Goal: Task Accomplishment & Management: Use online tool/utility

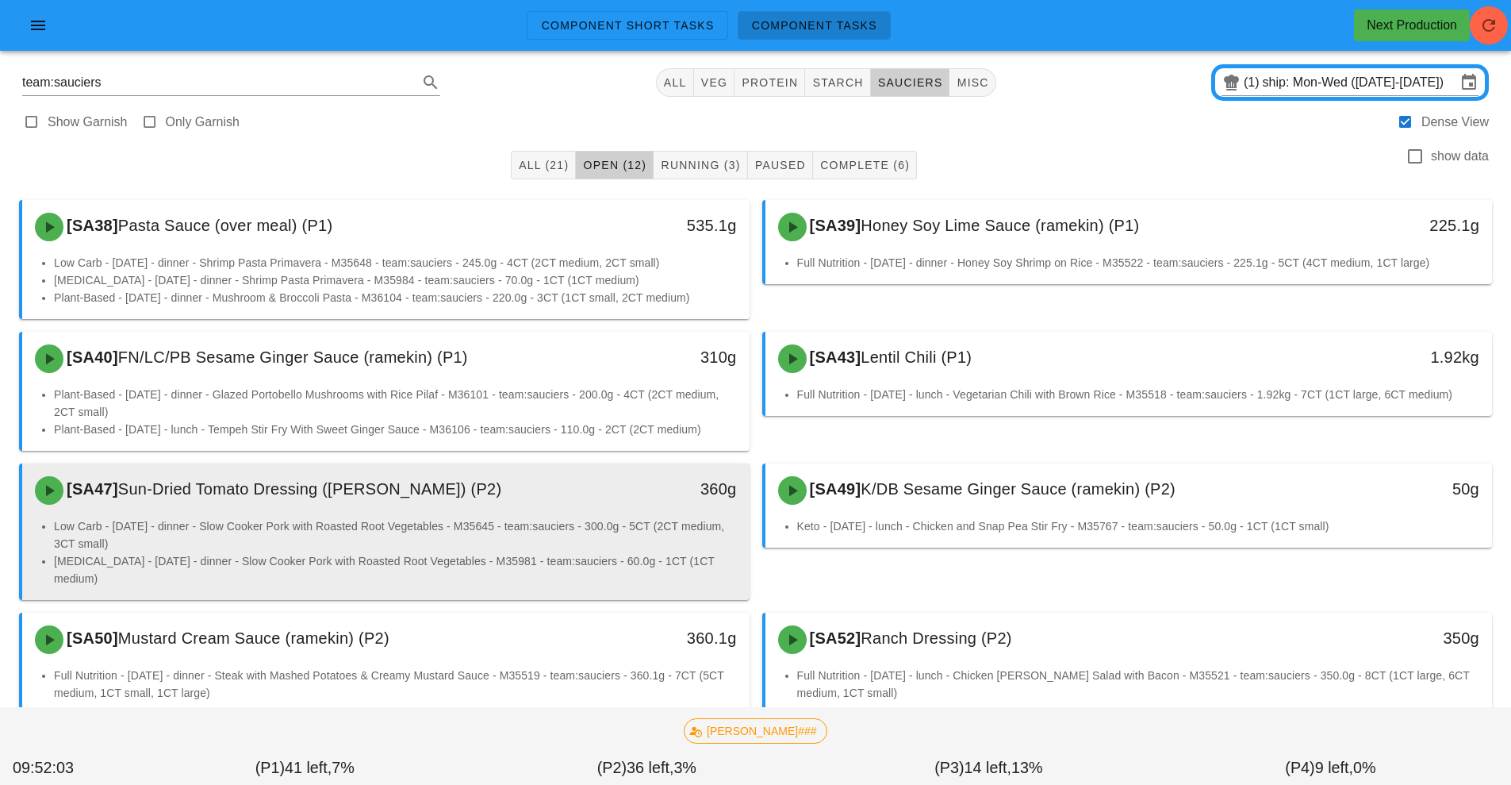
click at [592, 497] on div "360g" at bounding box center [655, 488] width 161 height 25
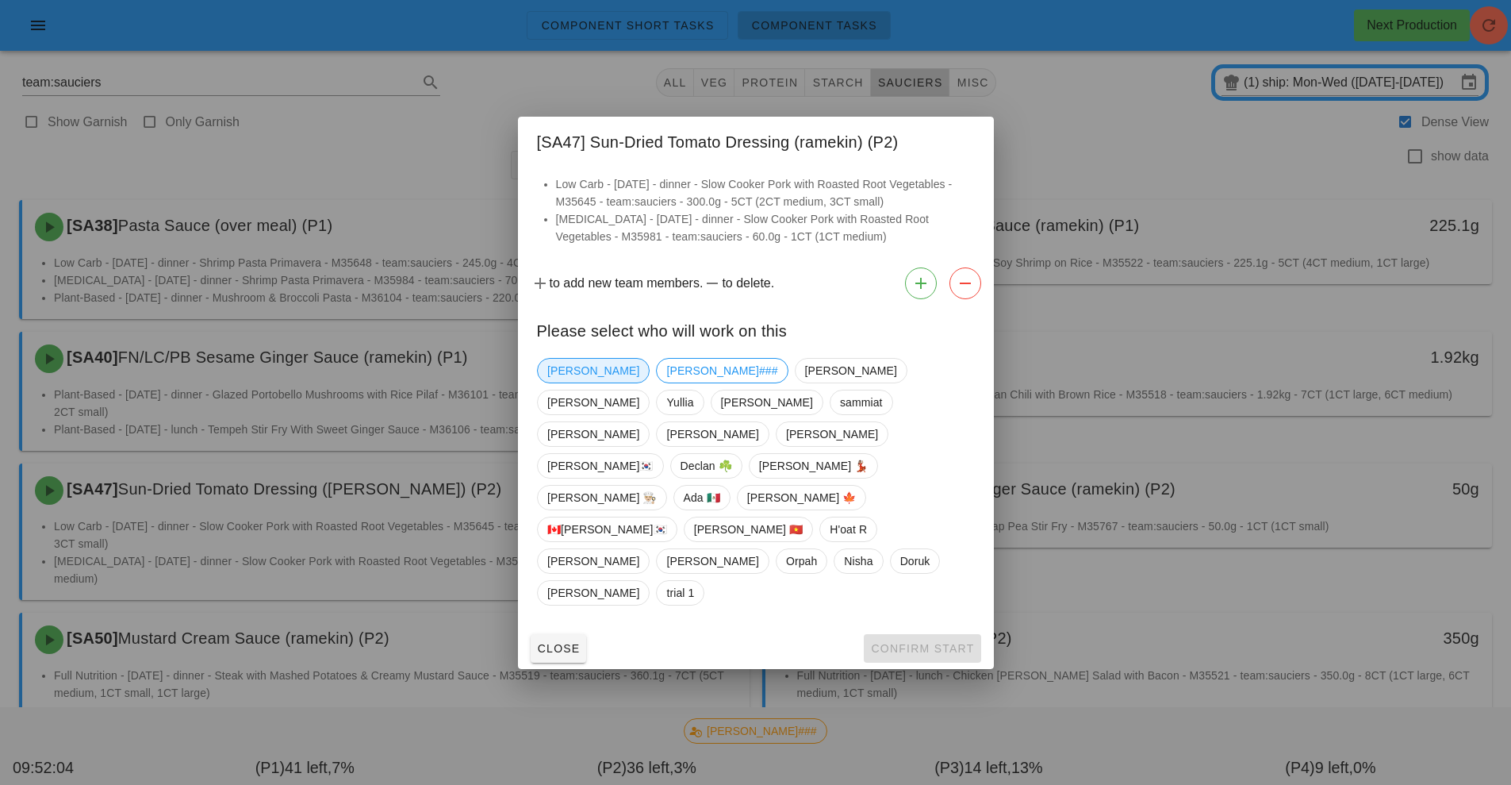
click at [580, 382] on span "[PERSON_NAME]" at bounding box center [593, 371] width 92 height 24
click at [907, 642] on span "Confirm Start" at bounding box center [922, 648] width 104 height 13
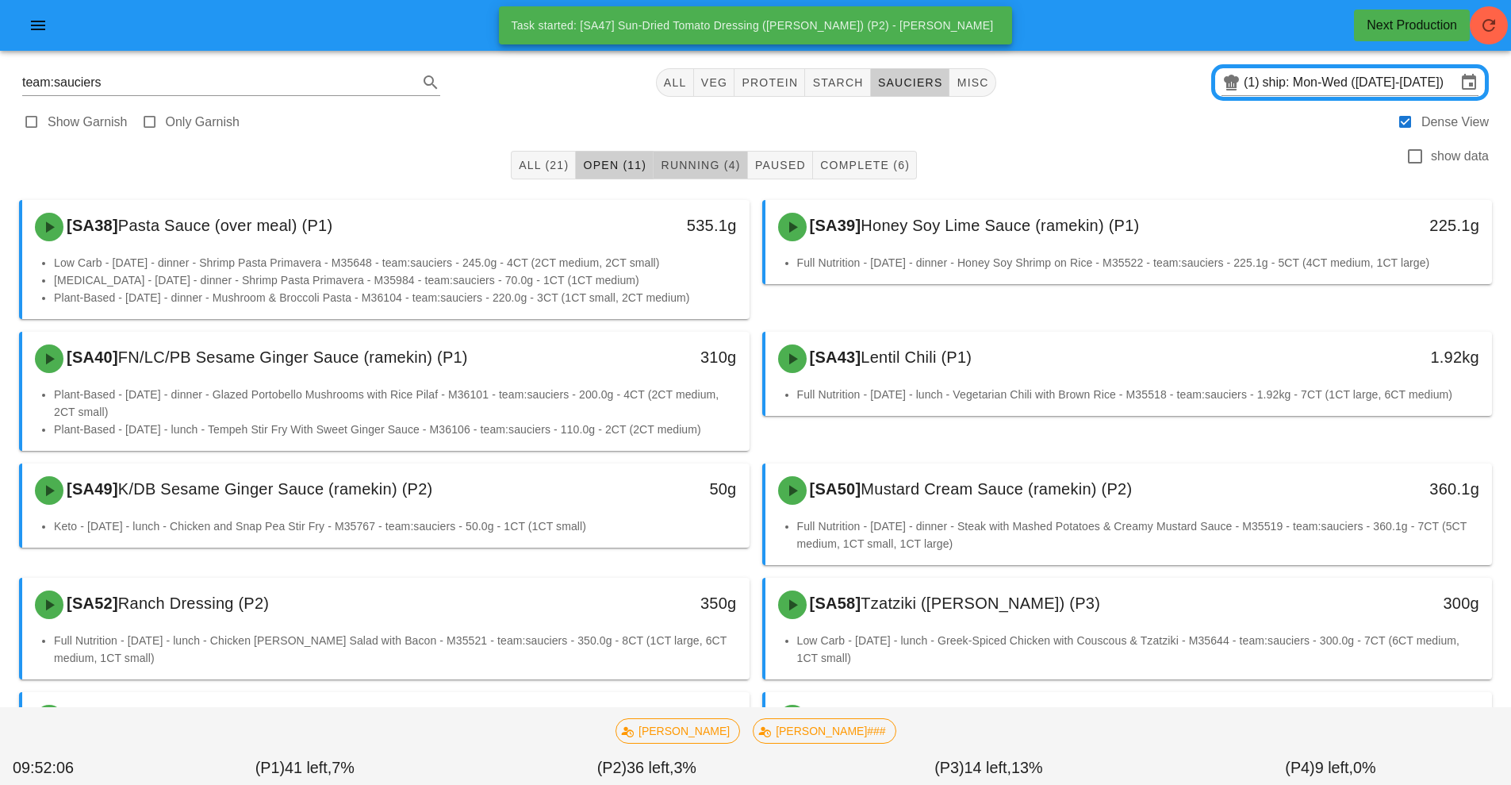
click at [689, 167] on span "Running (4)" at bounding box center [700, 165] width 80 height 13
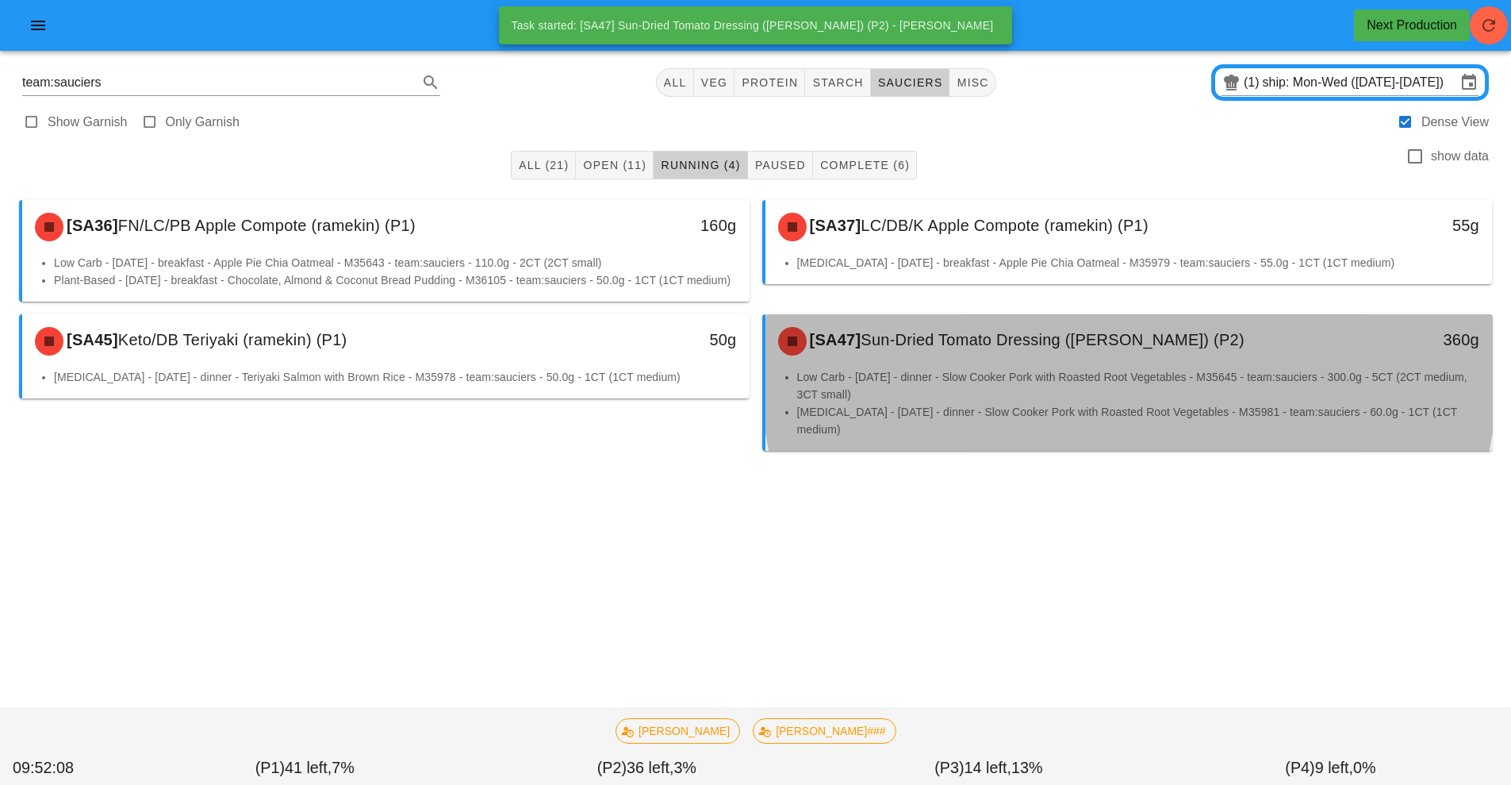
click at [914, 403] on li "Low Carb - [DATE] - dinner - Slow Cooker Pork with Roasted Root Vegetables - M3…" at bounding box center [1138, 385] width 683 height 35
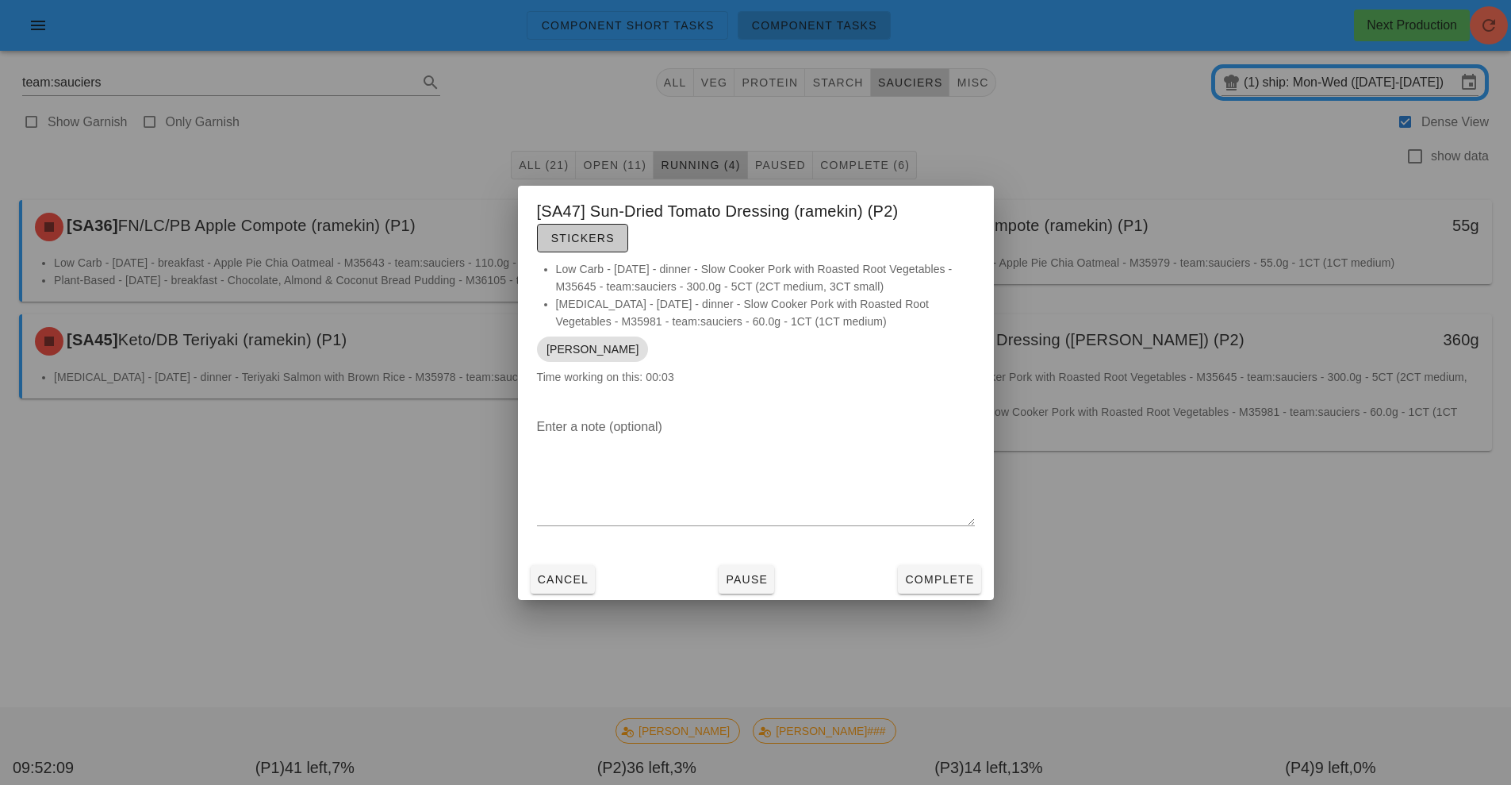
click at [585, 247] on button "Stickers" at bounding box center [582, 238] width 91 height 29
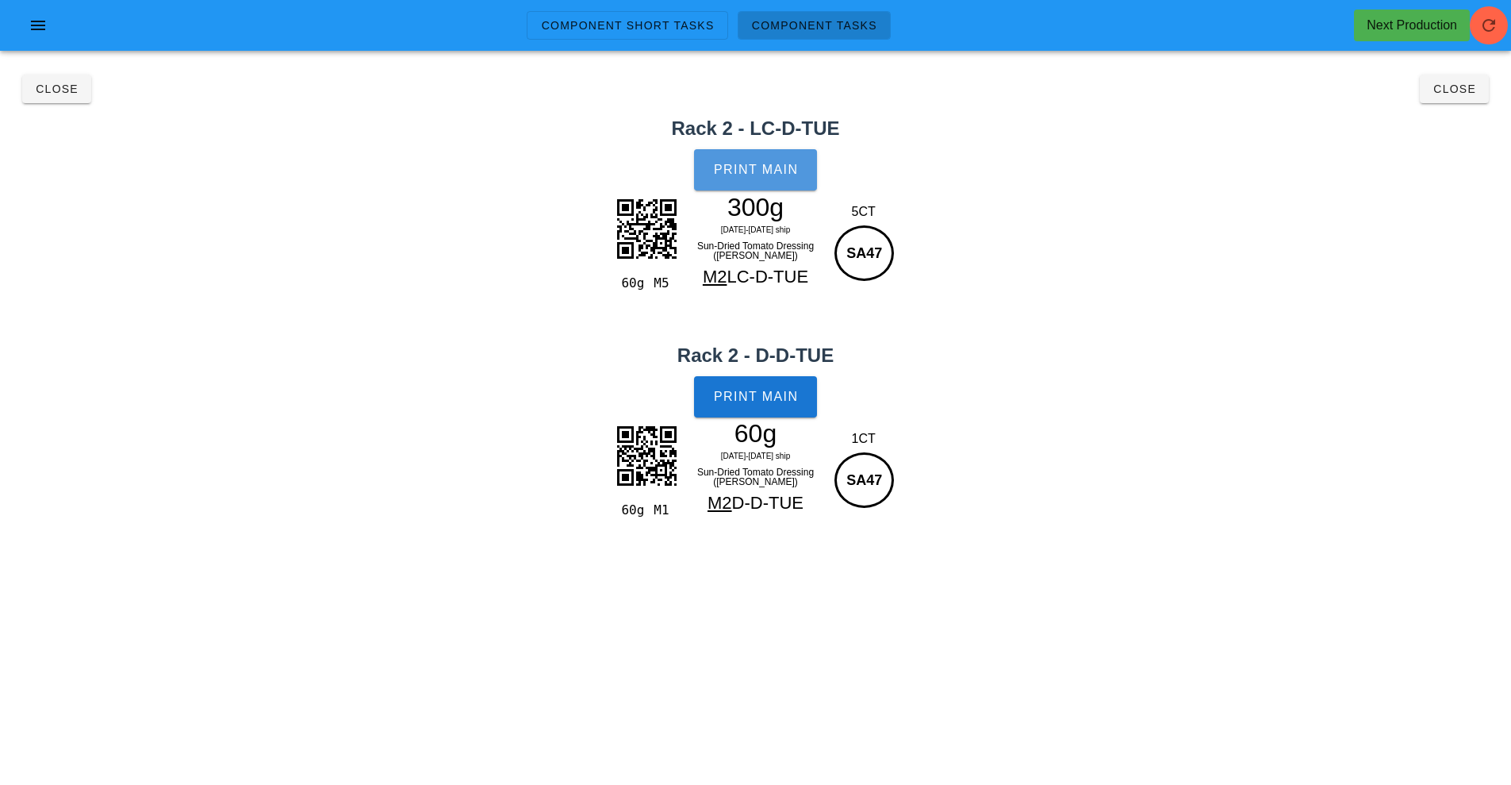
click at [779, 169] on span "Print Main" at bounding box center [756, 170] width 86 height 14
click at [772, 402] on span "Print Main" at bounding box center [756, 397] width 86 height 14
click at [1442, 101] on button "Close" at bounding box center [1454, 89] width 69 height 29
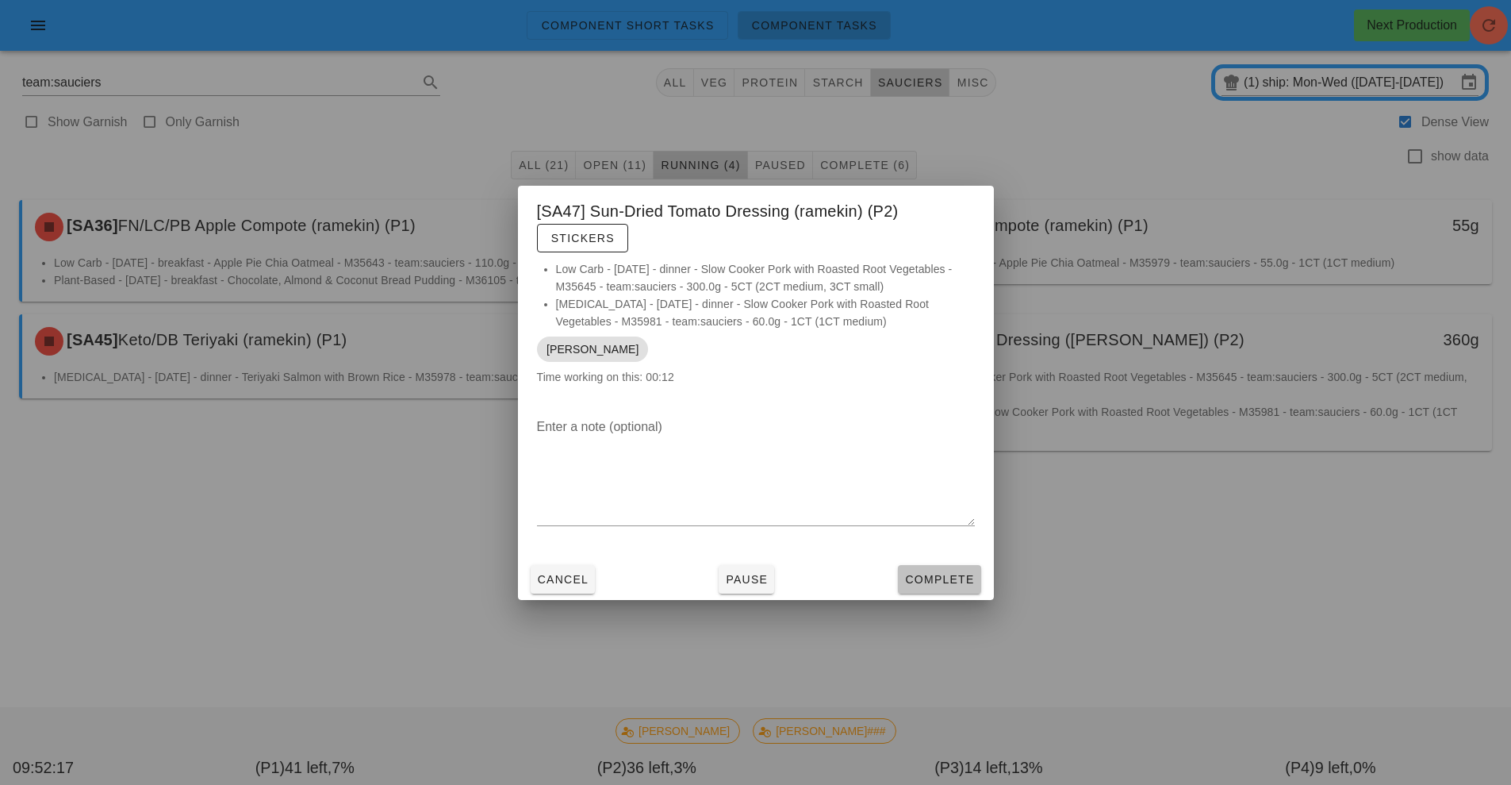
click at [957, 592] on button "Complete" at bounding box center [939, 579] width 83 height 29
